Goal: Task Accomplishment & Management: Complete application form

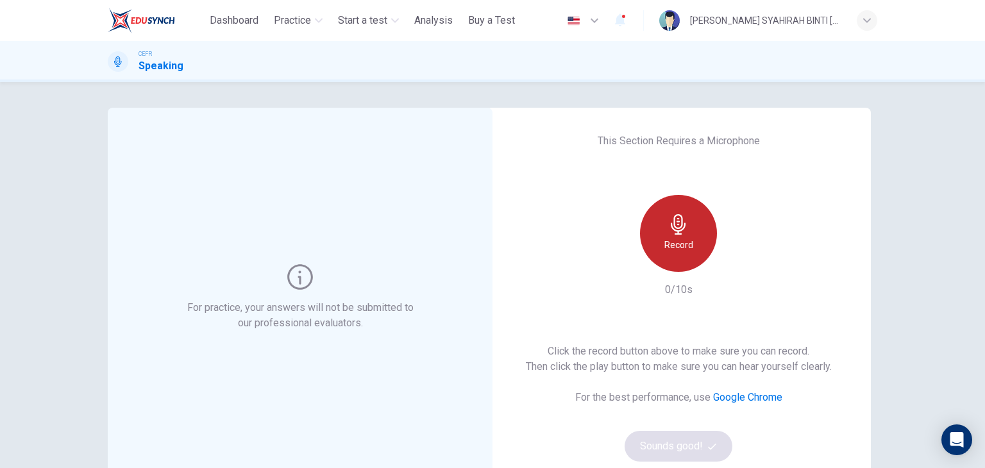
click at [669, 228] on icon "button" at bounding box center [679, 224] width 21 height 21
click at [688, 242] on div "Stop" at bounding box center [678, 233] width 77 height 77
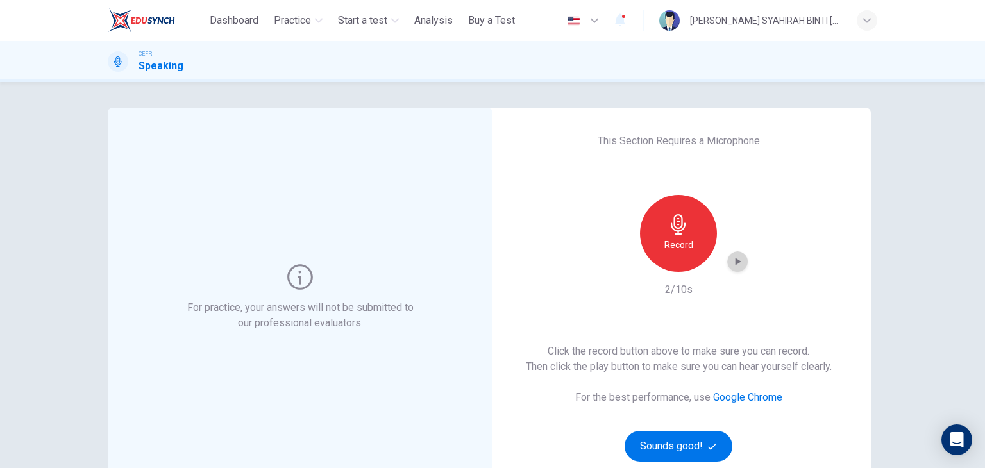
click at [729, 253] on div "button" at bounding box center [738, 262] width 21 height 21
click at [645, 447] on button "Sounds good!" at bounding box center [679, 446] width 108 height 31
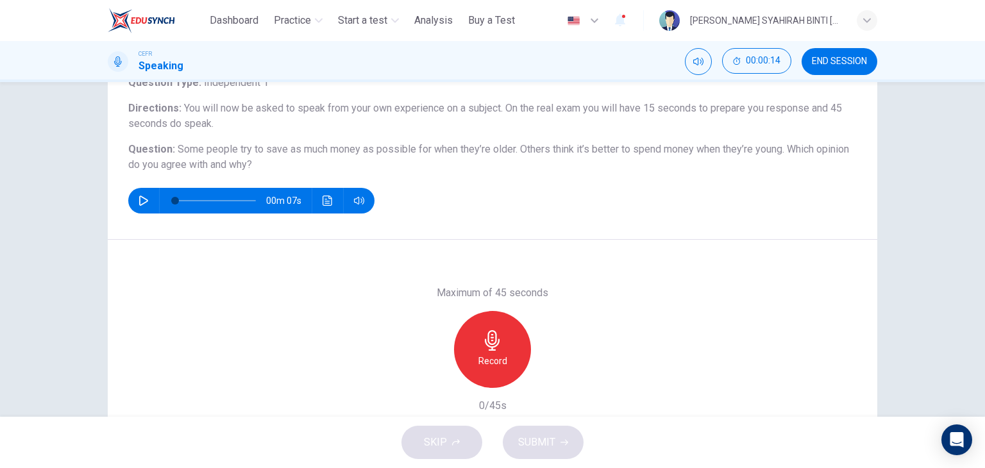
scroll to position [95, 0]
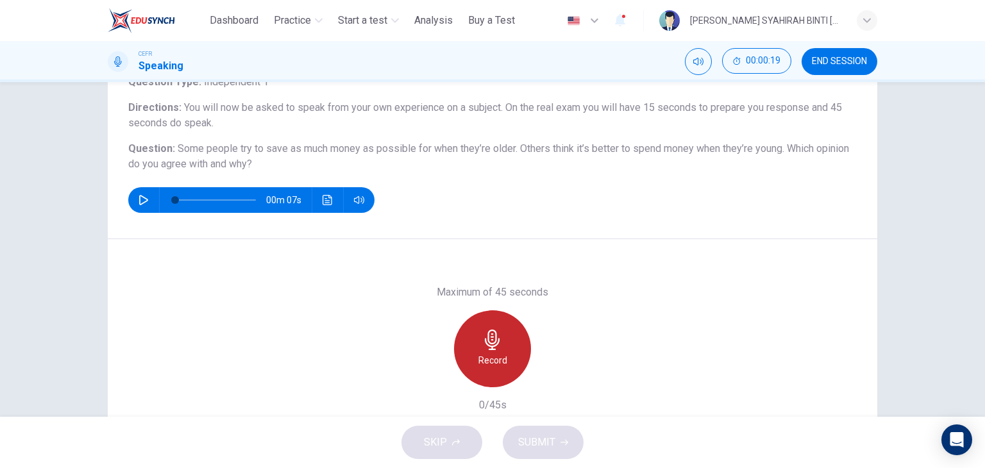
click at [463, 354] on div "Record" at bounding box center [492, 349] width 77 height 77
click at [486, 346] on icon "button" at bounding box center [492, 340] width 15 height 21
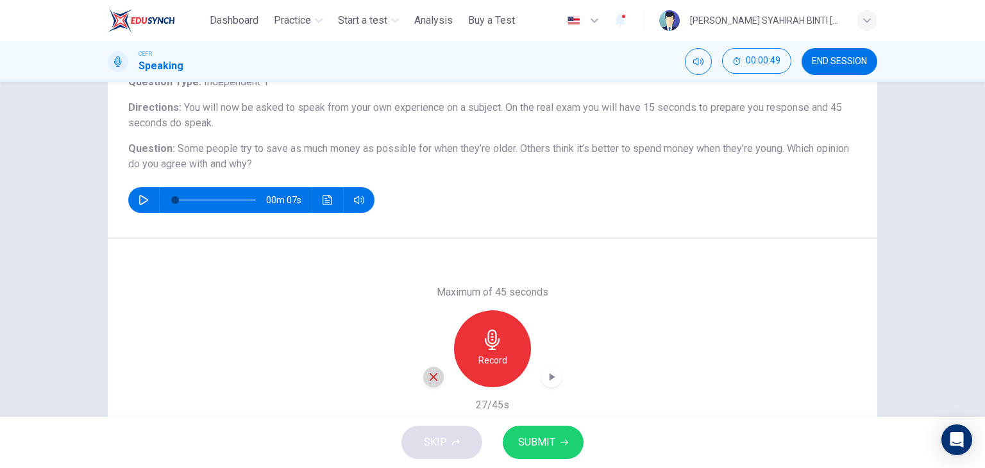
click at [427, 370] on div "button" at bounding box center [433, 377] width 21 height 21
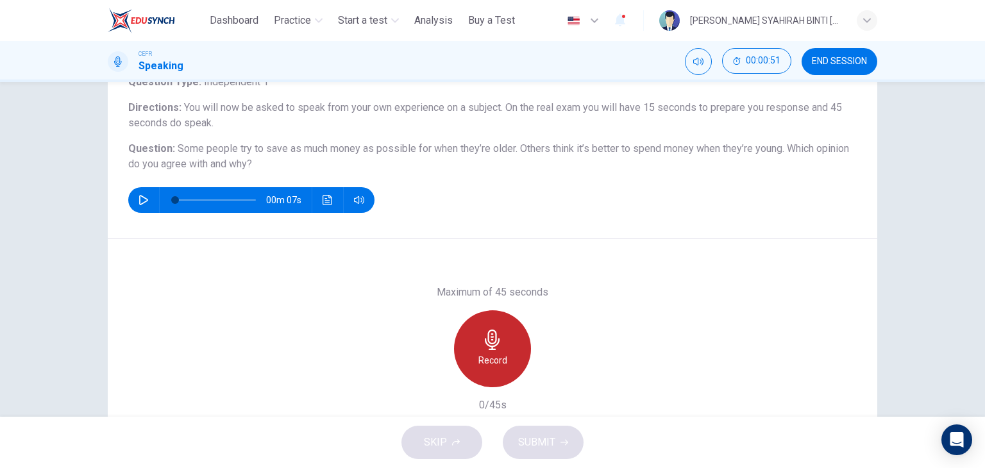
click at [506, 352] on div "Record" at bounding box center [492, 349] width 77 height 77
drag, startPoint x: 484, startPoint y: 308, endPoint x: 481, endPoint y: 330, distance: 22.0
click at [481, 330] on div "Maximum of 45 seconds Stop 6/45s" at bounding box center [492, 349] width 139 height 128
click at [482, 330] on icon "button" at bounding box center [492, 340] width 21 height 21
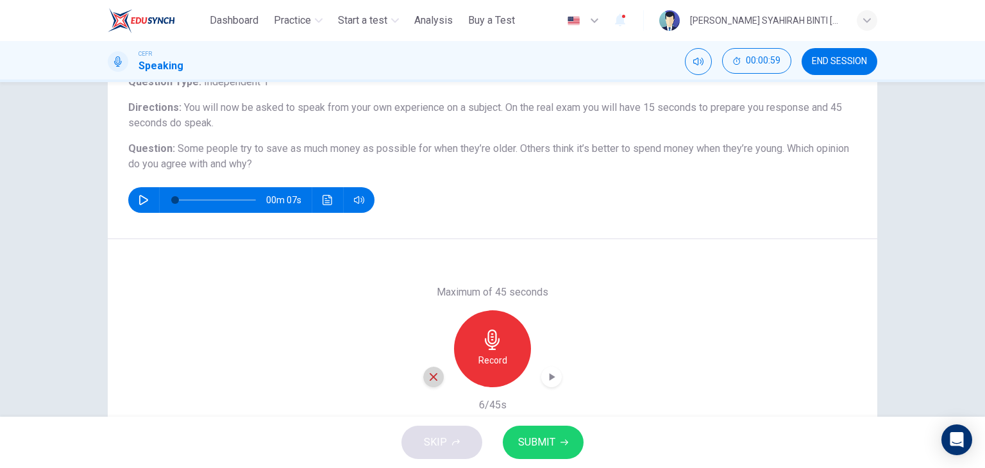
click at [431, 370] on div "button" at bounding box center [433, 377] width 21 height 21
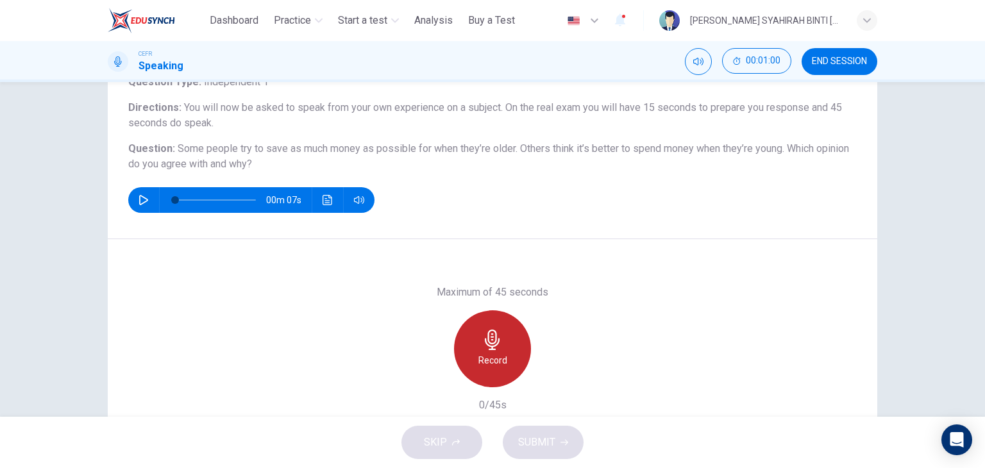
click at [481, 354] on h6 "Record" at bounding box center [493, 360] width 29 height 15
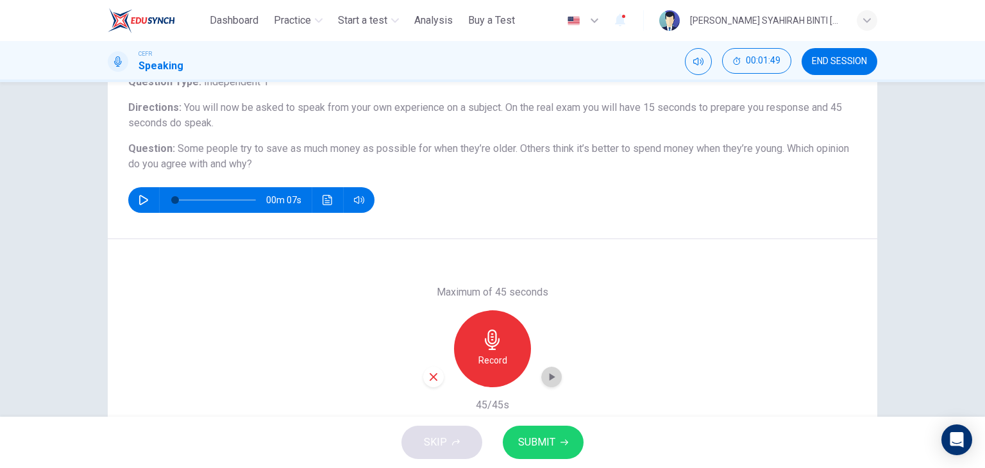
click at [545, 377] on icon "button" at bounding box center [551, 377] width 13 height 13
click at [436, 378] on div "button" at bounding box center [433, 377] width 21 height 21
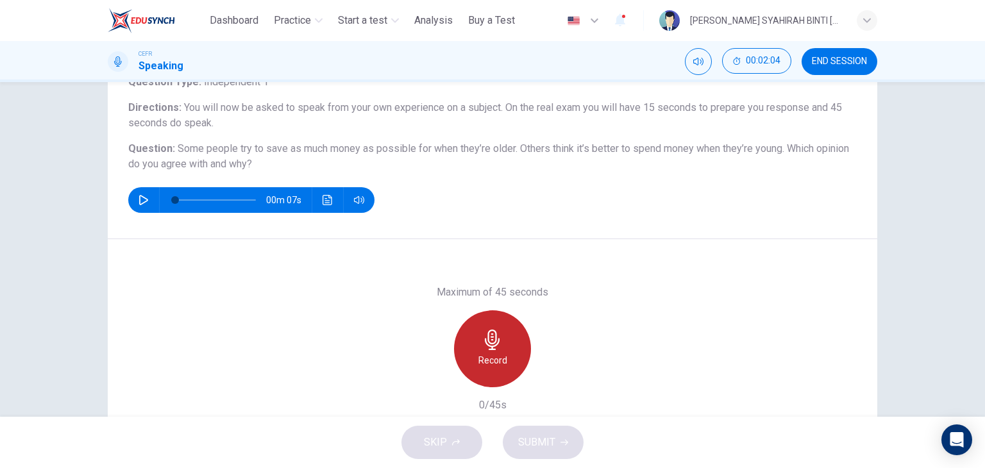
click at [507, 364] on div "Record" at bounding box center [492, 349] width 77 height 77
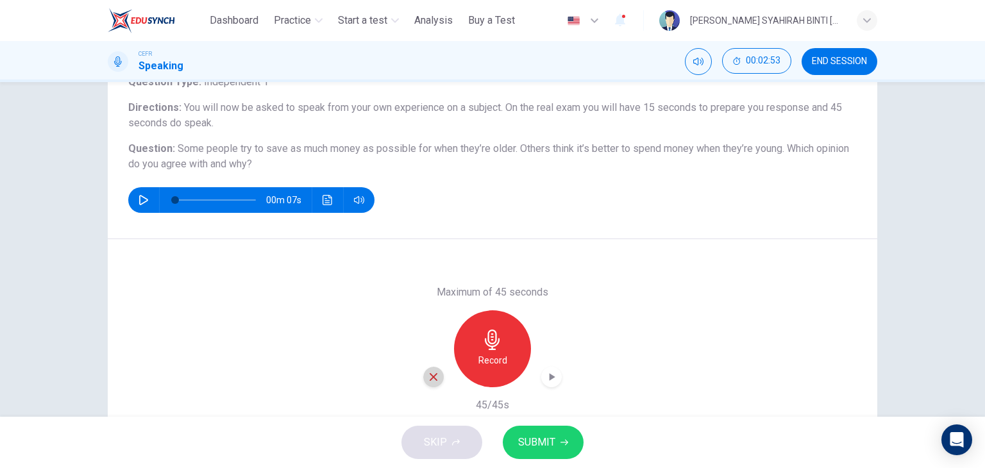
click at [430, 374] on icon "button" at bounding box center [434, 377] width 8 height 8
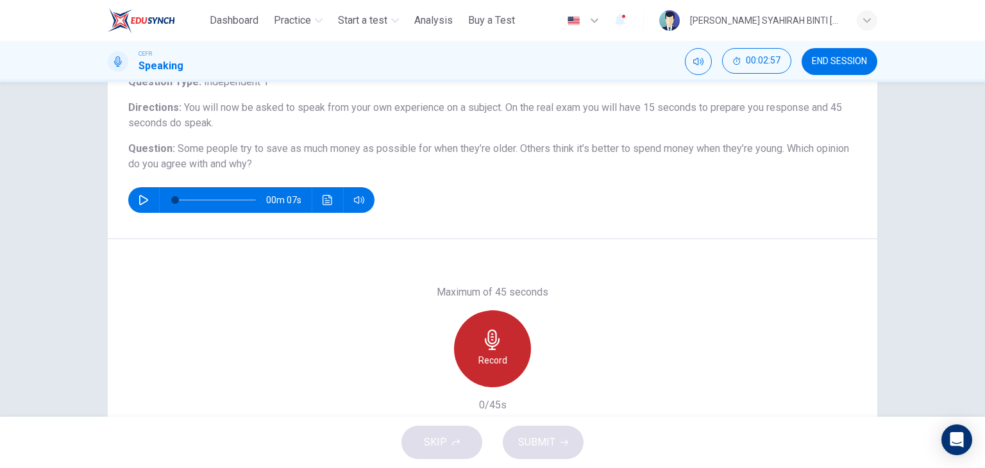
click at [499, 337] on icon "button" at bounding box center [492, 340] width 21 height 21
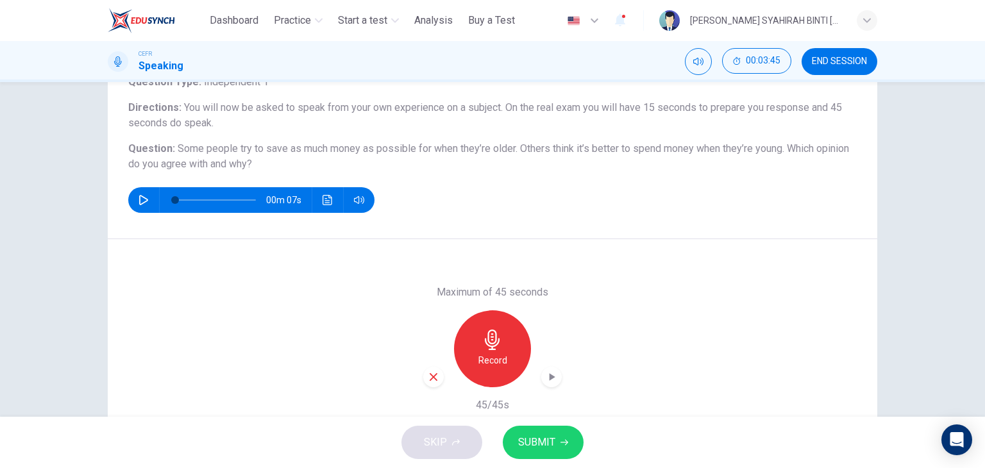
drag, startPoint x: 559, startPoint y: 379, endPoint x: 549, endPoint y: 379, distance: 9.6
click at [549, 379] on div "Maximum of 45 seconds Record 45/45s" at bounding box center [493, 348] width 770 height 219
click at [550, 379] on icon "button" at bounding box center [553, 377] width 6 height 8
click at [542, 439] on span "SUBMIT" at bounding box center [536, 443] width 37 height 18
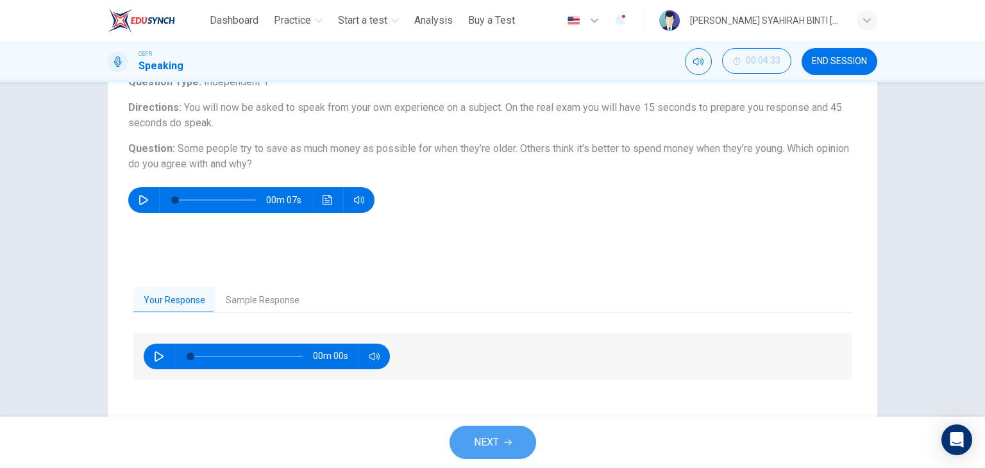
click at [518, 437] on button "NEXT" at bounding box center [493, 442] width 87 height 33
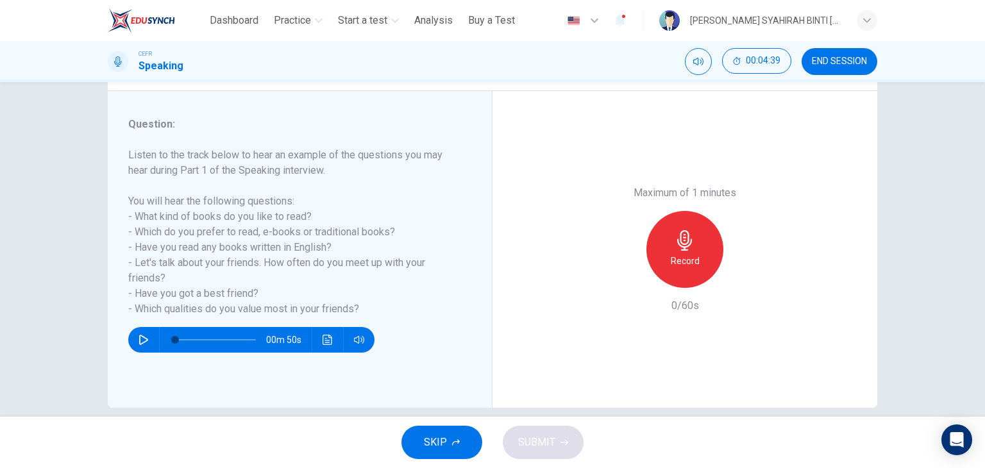
scroll to position [150, 0]
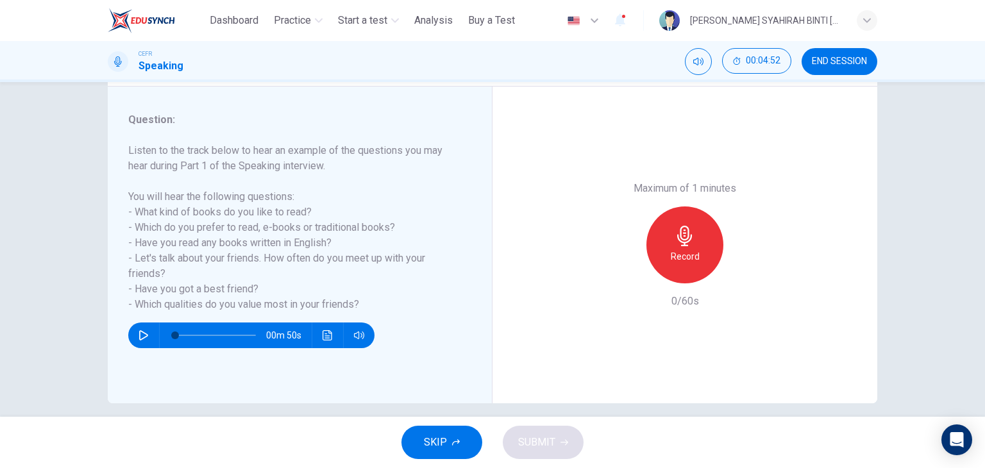
click at [686, 255] on h6 "Record" at bounding box center [685, 256] width 29 height 15
click at [470, 441] on button "SKIP" at bounding box center [442, 442] width 81 height 33
click at [526, 434] on span "SUBMIT" at bounding box center [536, 443] width 37 height 18
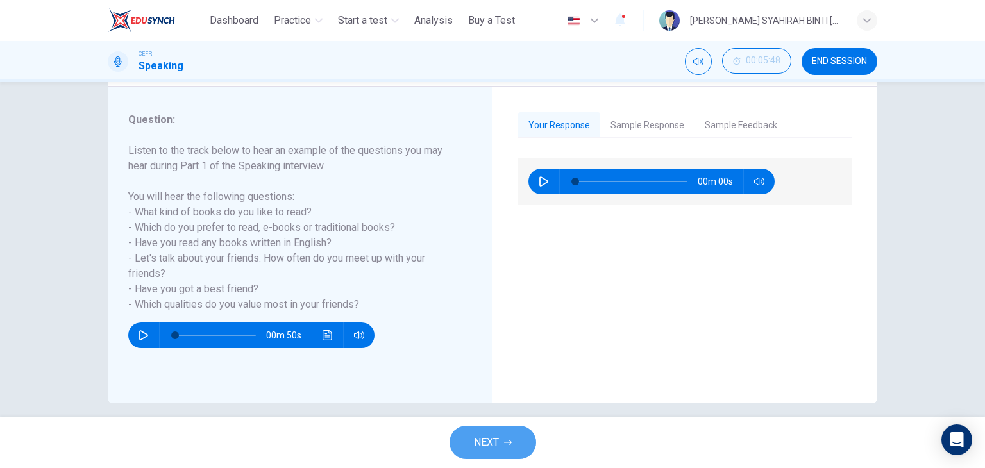
click at [513, 429] on button "NEXT" at bounding box center [493, 442] width 87 height 33
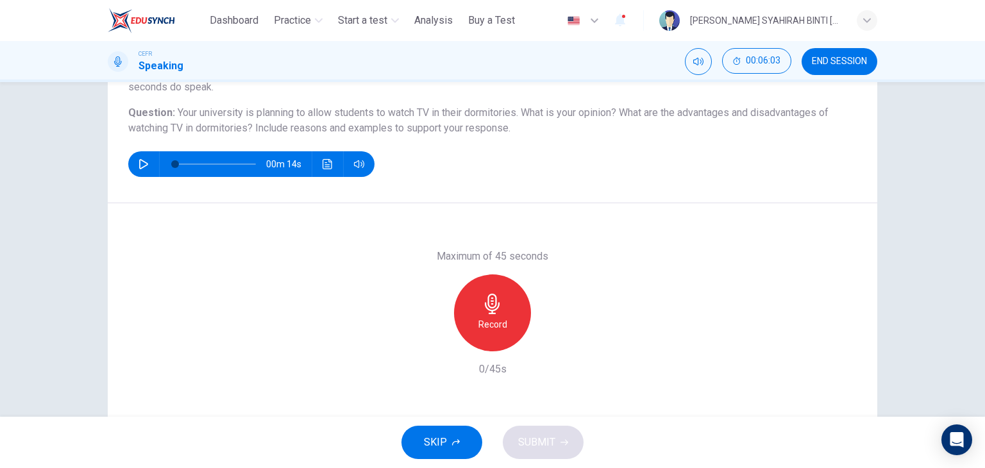
scroll to position [133, 0]
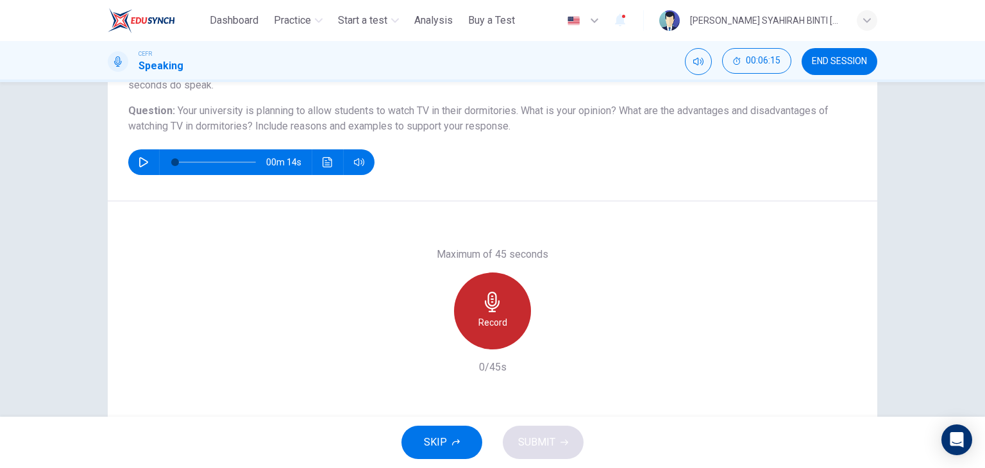
click at [500, 296] on div "Record" at bounding box center [492, 311] width 77 height 77
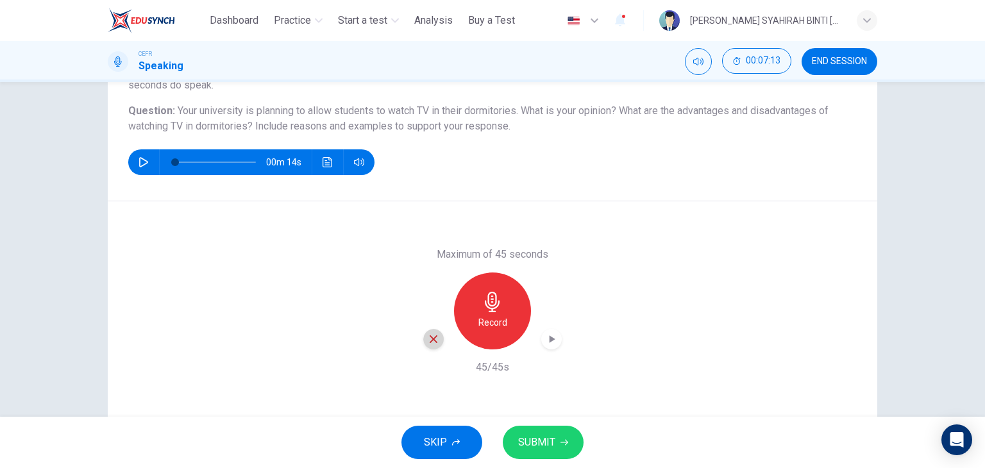
click at [433, 339] on icon "button" at bounding box center [434, 340] width 12 height 12
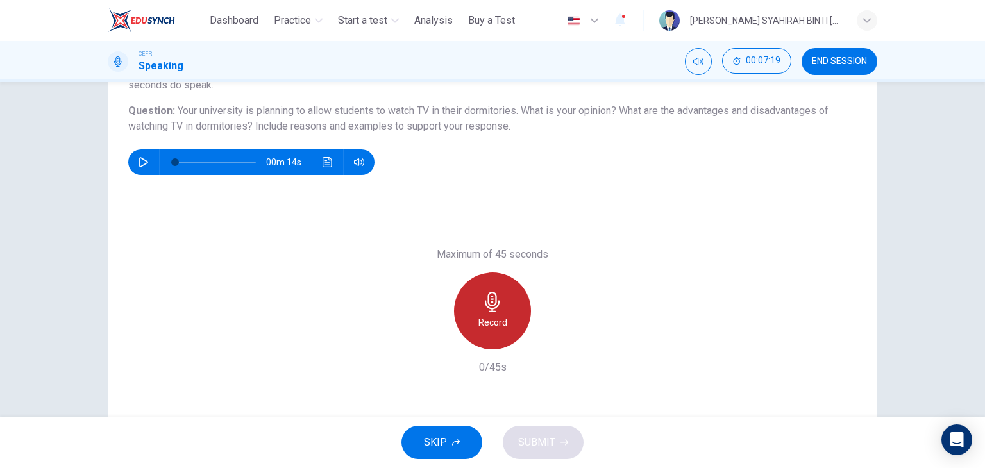
click at [511, 302] on div "Record" at bounding box center [492, 311] width 77 height 77
click at [459, 304] on div "Stop" at bounding box center [492, 311] width 77 height 77
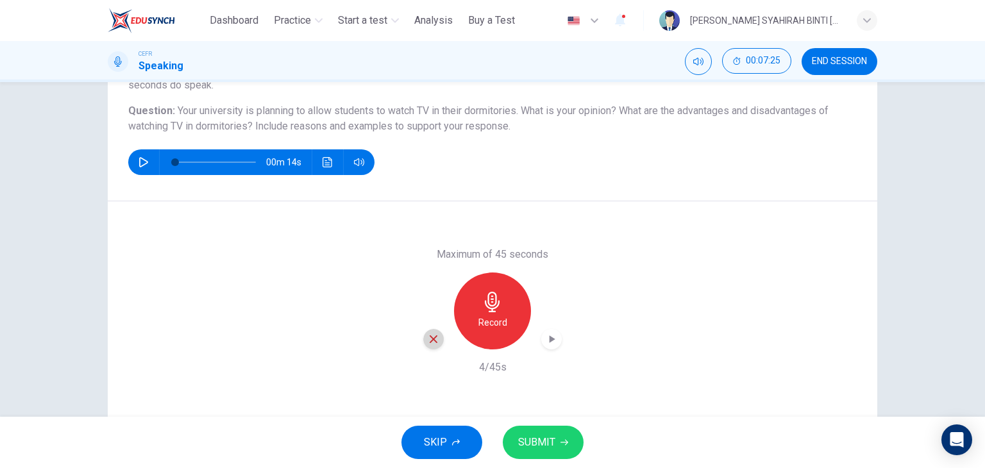
click at [430, 336] on icon "button" at bounding box center [434, 340] width 12 height 12
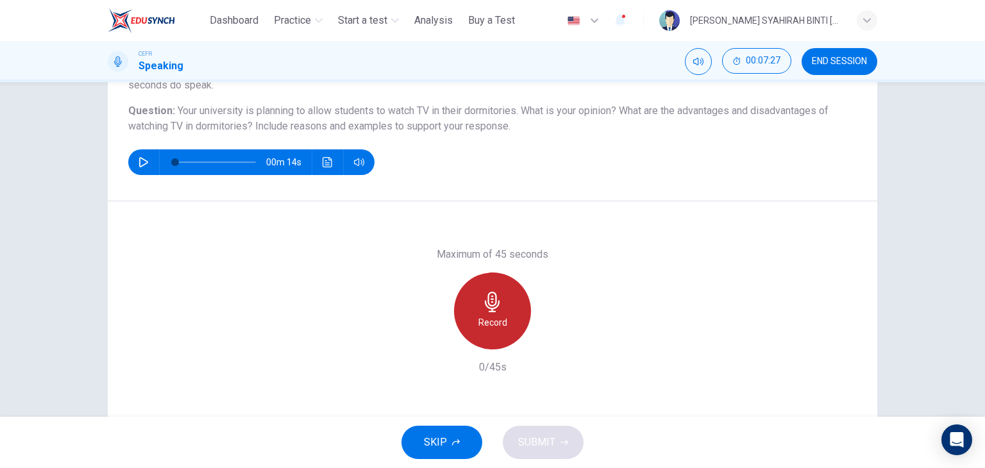
click at [498, 311] on icon "button" at bounding box center [492, 302] width 21 height 21
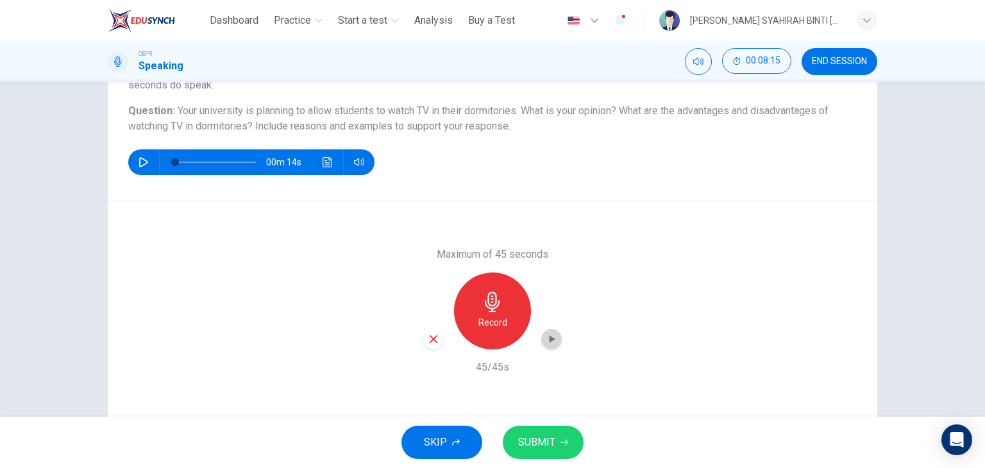
click at [550, 337] on icon "button" at bounding box center [551, 339] width 13 height 13
click at [538, 438] on span "SUBMIT" at bounding box center [536, 443] width 37 height 18
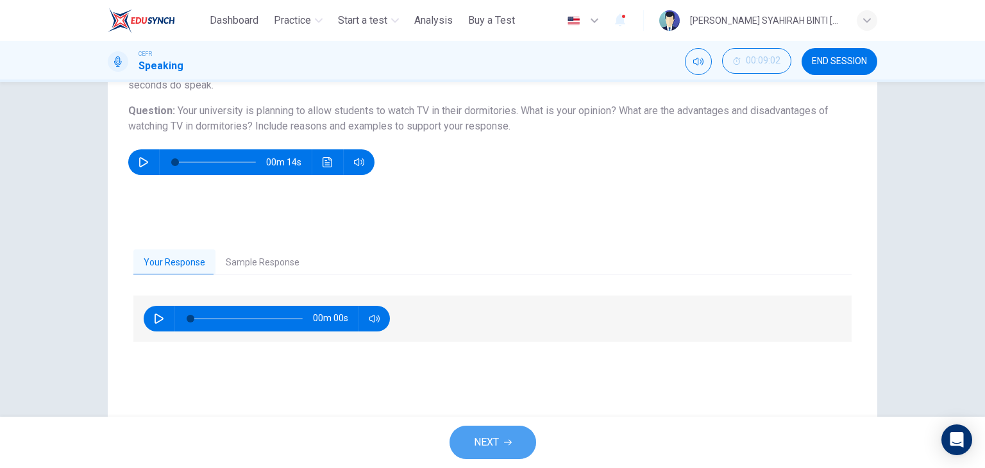
click at [506, 434] on button "NEXT" at bounding box center [493, 442] width 87 height 33
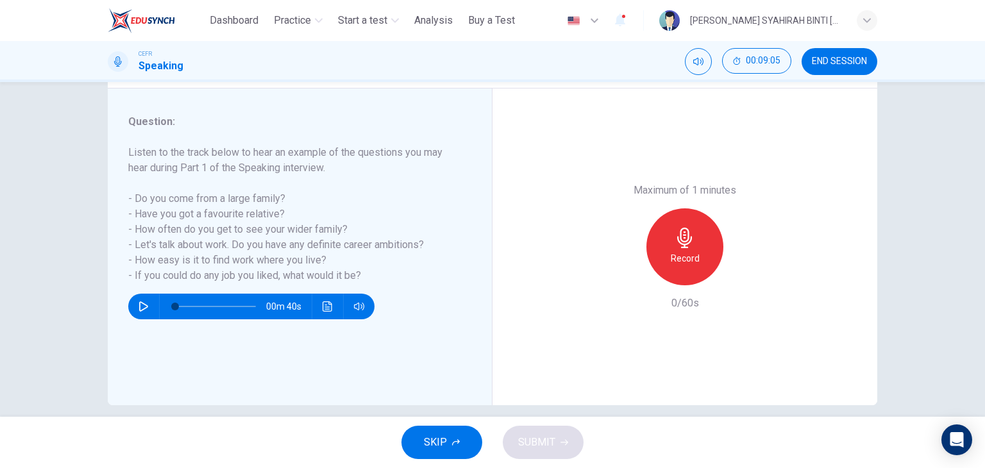
scroll to position [150, 0]
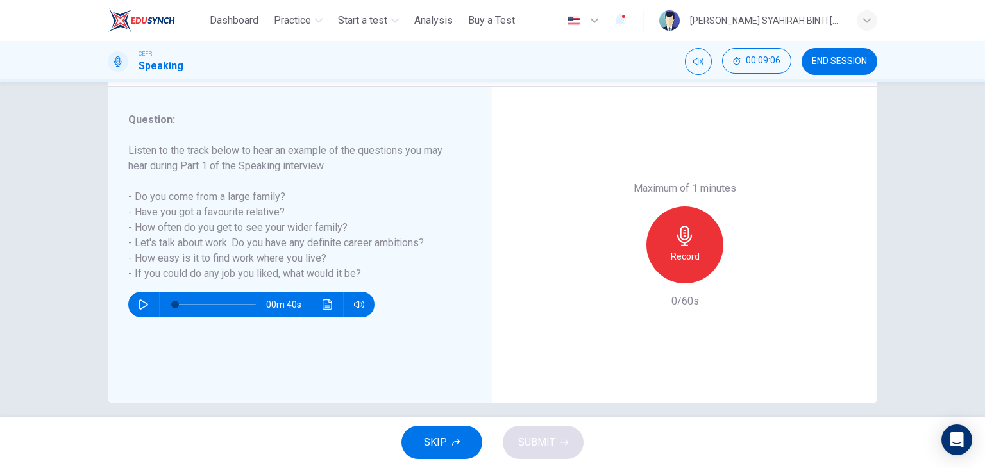
click at [675, 246] on icon "button" at bounding box center [685, 236] width 21 height 21
drag, startPoint x: 753, startPoint y: 273, endPoint x: 739, endPoint y: 273, distance: 14.1
click at [739, 273] on div "Maximum of 1 minutes Record 60/60s" at bounding box center [685, 245] width 385 height 317
click at [742, 273] on icon "button" at bounding box center [745, 273] width 6 height 8
click at [565, 437] on button "SUBMIT" at bounding box center [543, 442] width 81 height 33
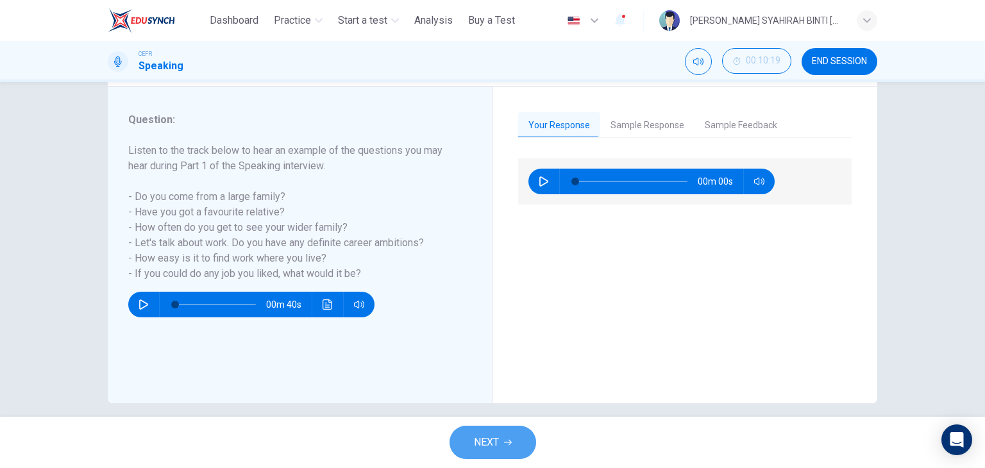
click at [500, 440] on button "NEXT" at bounding box center [493, 442] width 87 height 33
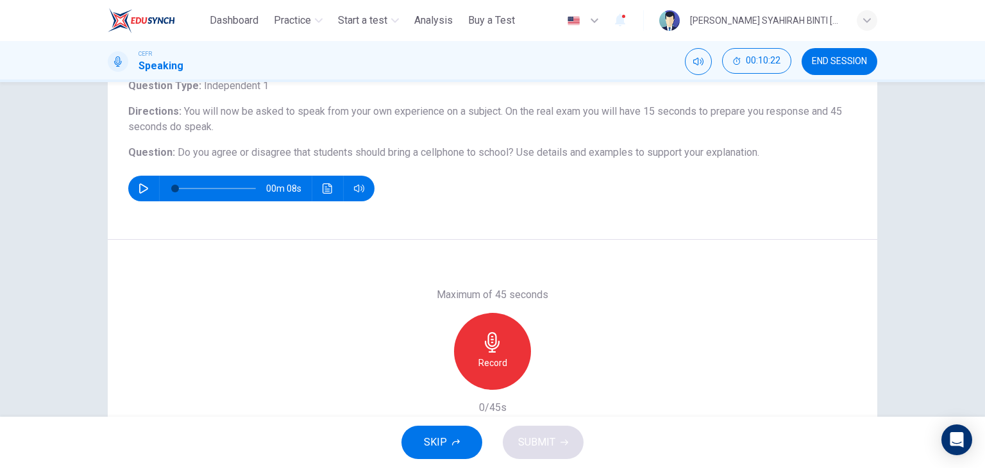
scroll to position [92, 0]
click at [490, 355] on h6 "Record" at bounding box center [493, 362] width 29 height 15
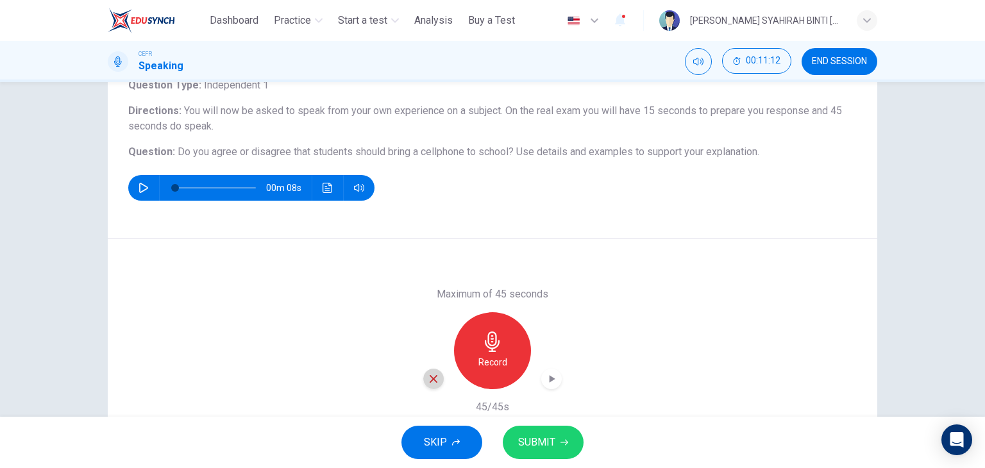
click at [434, 375] on icon "button" at bounding box center [434, 379] width 12 height 12
click at [482, 370] on h6 "Record" at bounding box center [493, 362] width 29 height 15
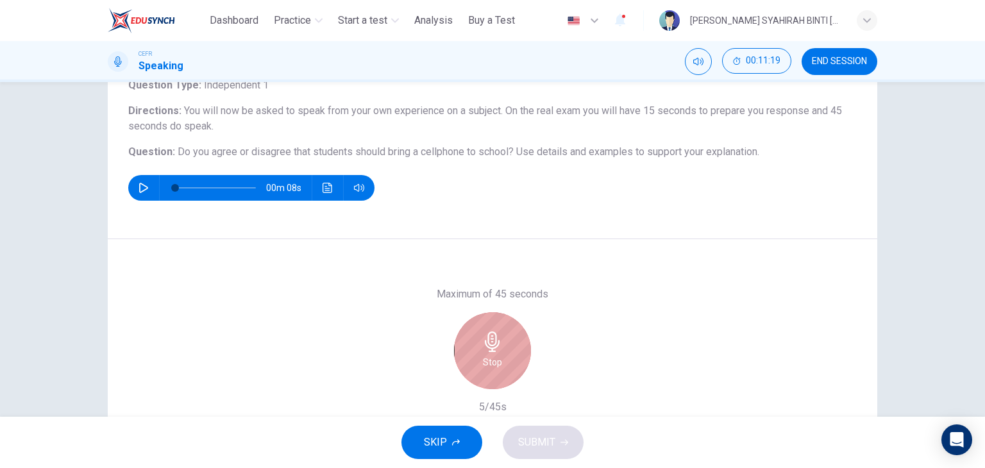
click at [497, 344] on icon "button" at bounding box center [492, 342] width 21 height 21
click at [485, 345] on icon "button" at bounding box center [492, 342] width 15 height 21
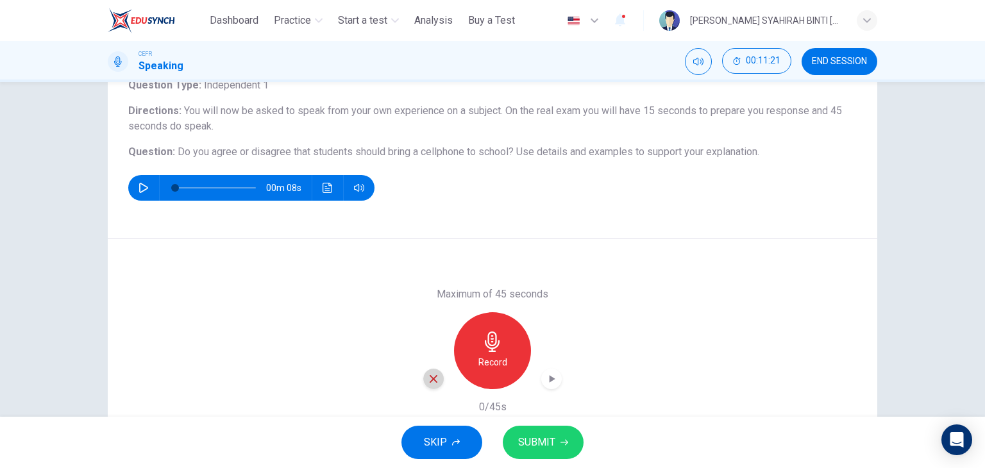
click at [431, 374] on icon "button" at bounding box center [434, 379] width 12 height 12
click at [488, 361] on h6 "Record" at bounding box center [493, 362] width 29 height 15
click at [549, 375] on icon "button" at bounding box center [551, 379] width 13 height 13
click at [538, 432] on button "SUBMIT" at bounding box center [543, 442] width 81 height 33
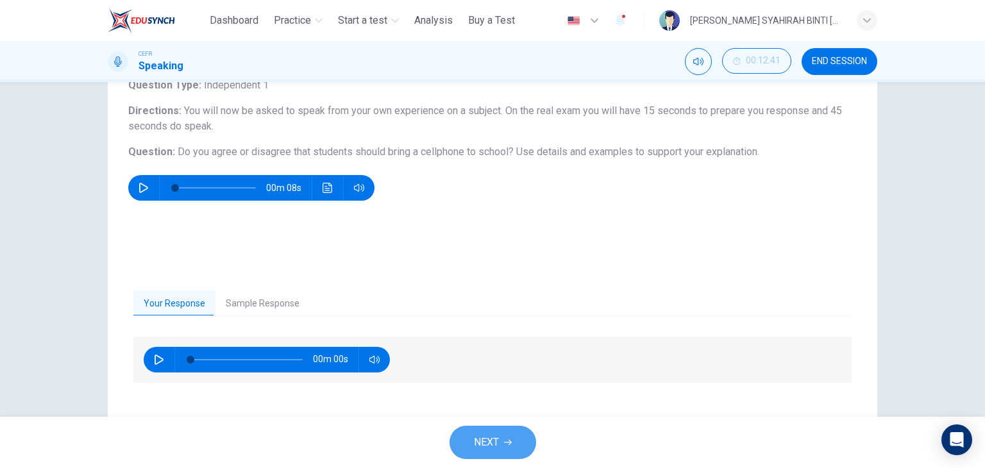
click at [508, 431] on button "NEXT" at bounding box center [493, 442] width 87 height 33
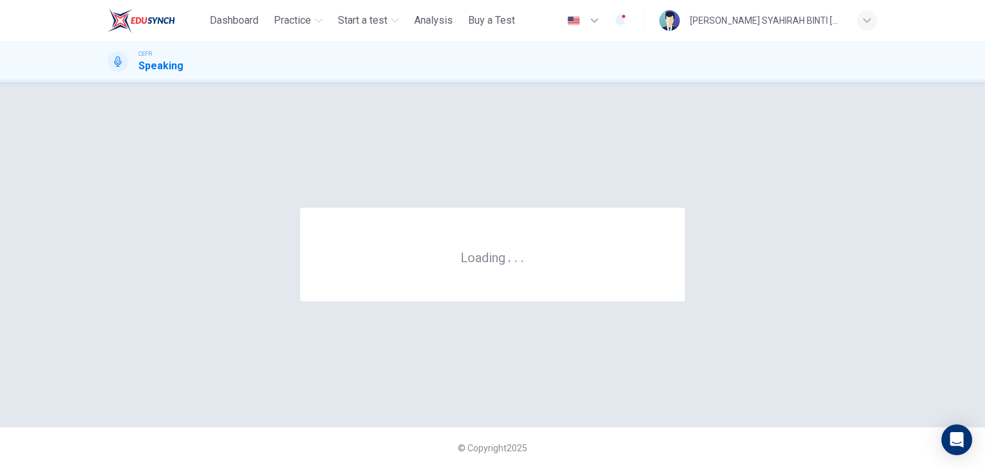
scroll to position [0, 0]
click at [261, 11] on button "Dashboard" at bounding box center [234, 20] width 59 height 23
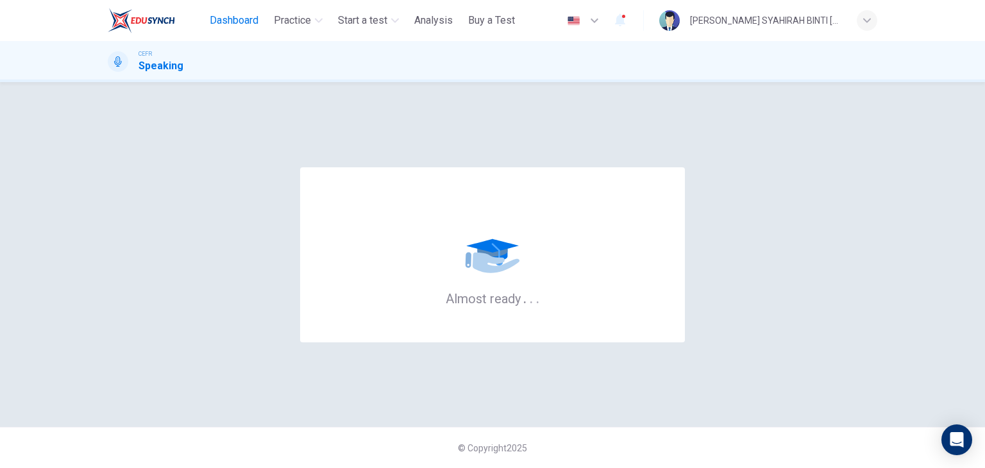
click at [235, 18] on span "Dashboard" at bounding box center [234, 20] width 49 height 15
